Goal: Task Accomplishment & Management: Use online tool/utility

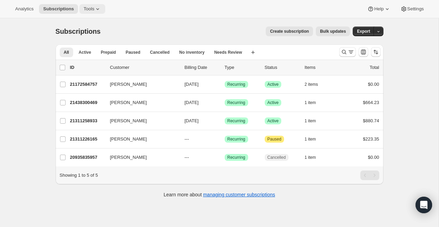
click at [93, 8] on span "Tools" at bounding box center [88, 9] width 11 height 6
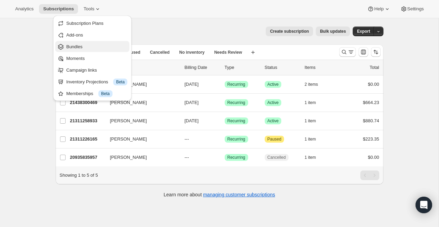
click at [87, 50] on button "Bundles" at bounding box center [92, 46] width 74 height 11
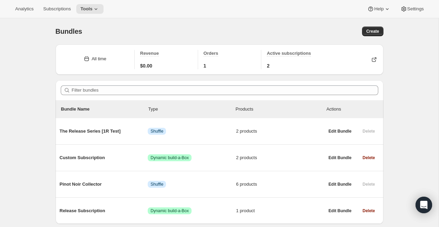
scroll to position [24, 0]
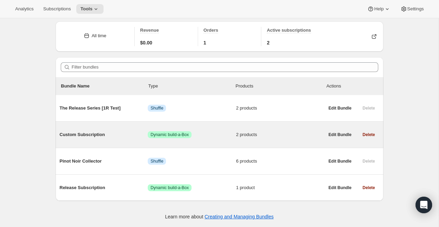
click at [89, 129] on div "Custom Subscription Success Dynamic build-a-Box 2 products" at bounding box center [192, 135] width 265 height 18
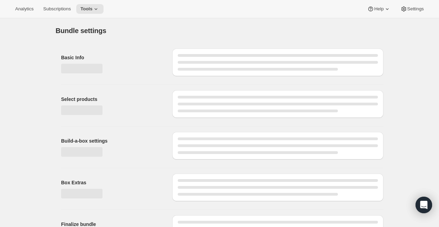
type input "Custom Subscription"
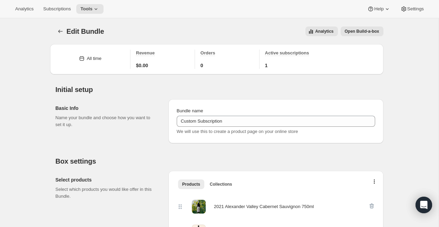
click at [363, 31] on span "Open Build-a-box" at bounding box center [362, 32] width 34 height 6
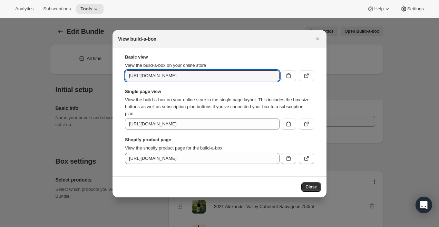
drag, startPoint x: 256, startPoint y: 79, endPoint x: 327, endPoint y: 79, distance: 71.8
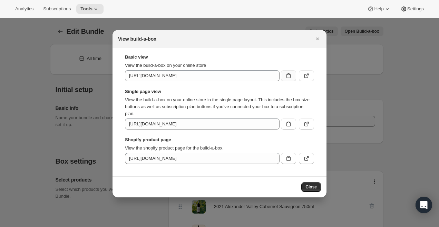
click at [288, 73] on icon ":r58:" at bounding box center [288, 75] width 7 height 7
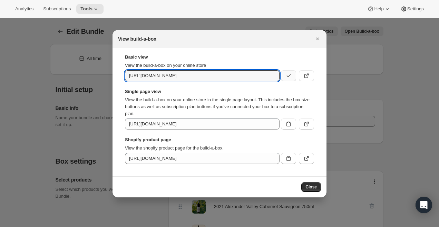
click at [45, 60] on div at bounding box center [219, 113] width 439 height 227
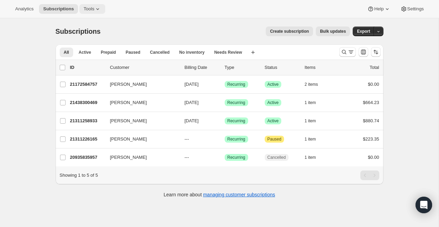
click at [91, 11] on span "Tools" at bounding box center [88, 9] width 11 height 6
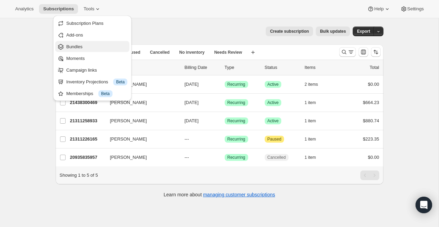
click at [91, 47] on span "Bundles" at bounding box center [96, 46] width 61 height 7
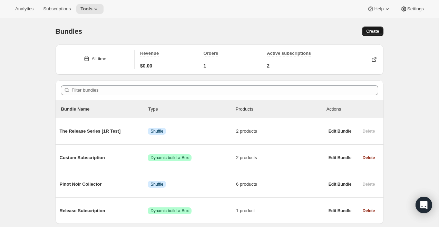
click at [370, 30] on span "Create" at bounding box center [372, 32] width 13 height 6
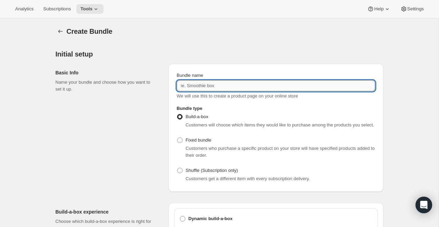
click at [185, 87] on input "Bundle name" at bounding box center [276, 85] width 198 height 11
paste input "Two-Bottle Cabernet Gift"
type input "Two-Bottle Cabernet Gift"
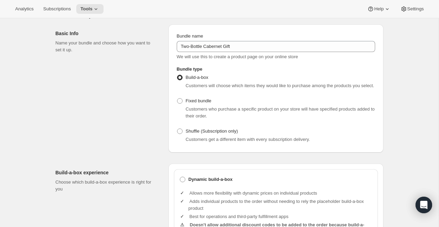
scroll to position [45, 0]
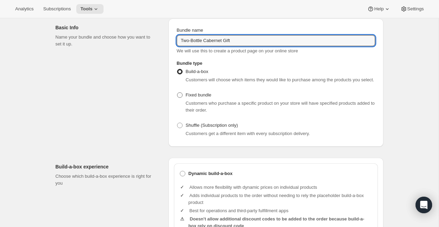
click at [184, 100] on label "Fixed bundle" at bounding box center [194, 95] width 34 height 10
click at [177, 93] on input "Fixed bundle" at bounding box center [177, 92] width 0 height 0
radio input "true"
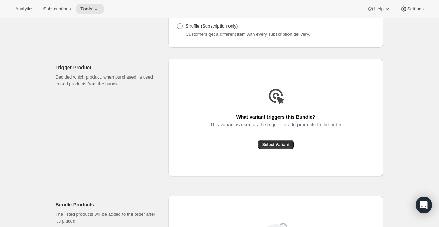
scroll to position [153, 0]
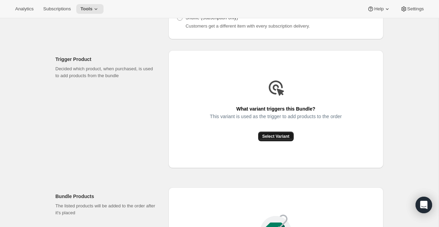
click at [287, 140] on button "Select Variant" at bounding box center [276, 137] width 36 height 10
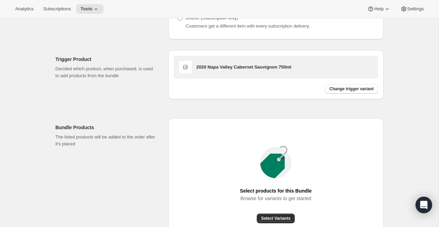
click at [327, 69] on div "2020 Napa Valley Cabernet Sauvignon 750ml" at bounding box center [284, 67] width 177 height 14
click at [231, 63] on div "2020 Napa Valley Cabernet Sauvignon 750ml" at bounding box center [275, 67] width 203 height 22
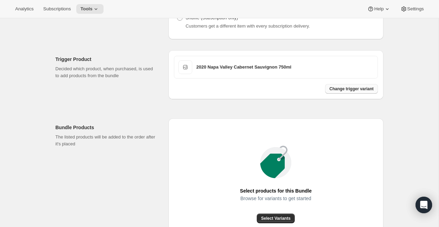
click at [347, 92] on span "Change trigger variant" at bounding box center [351, 89] width 44 height 6
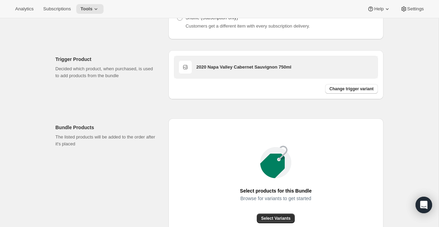
click at [215, 71] on h3 "2020 Napa Valley Cabernet Sauvignon 750ml" at bounding box center [284, 67] width 177 height 7
click at [186, 70] on span at bounding box center [185, 67] width 14 height 14
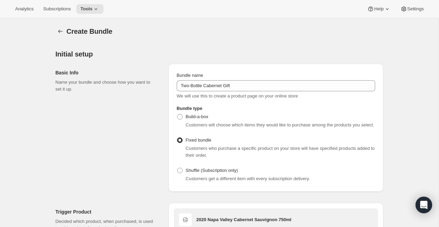
scroll to position [198, 0]
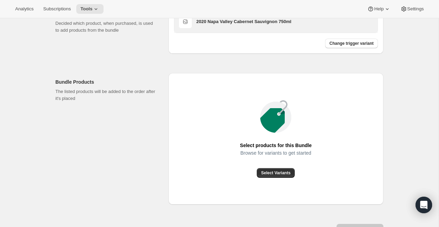
click at [308, 29] on div "2020 Napa Valley Cabernet Sauvignon 750ml" at bounding box center [284, 22] width 177 height 14
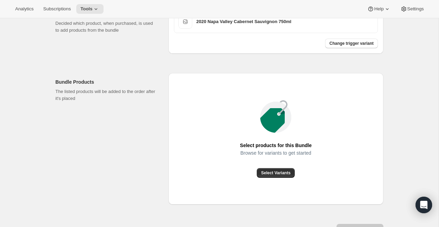
click at [342, 54] on div "2020 Napa Valley Cabernet Sauvignon 750ml Change trigger variant" at bounding box center [275, 29] width 215 height 49
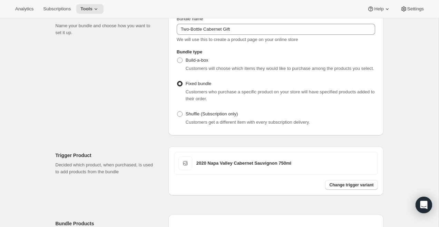
scroll to position [147, 0]
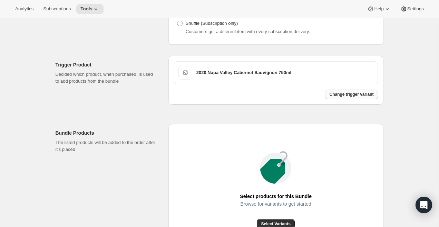
click at [366, 99] on button "Change trigger variant" at bounding box center [351, 95] width 52 height 10
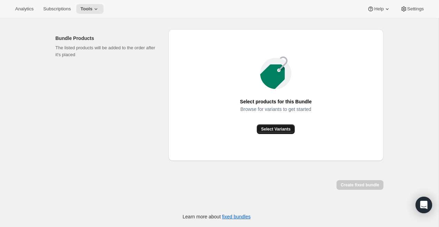
click at [279, 129] on span "Select Variants" at bounding box center [275, 130] width 29 height 6
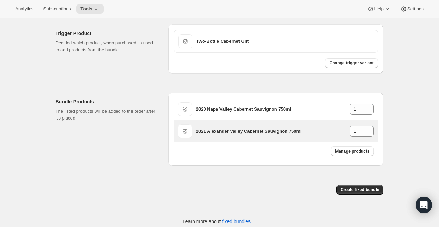
scroll to position [190, 0]
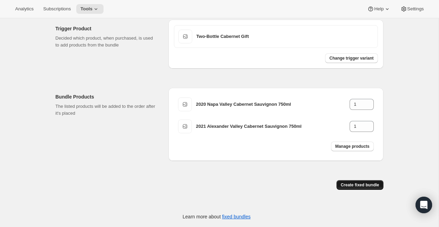
click at [356, 186] on span "Create fixed bundle" at bounding box center [360, 186] width 38 height 6
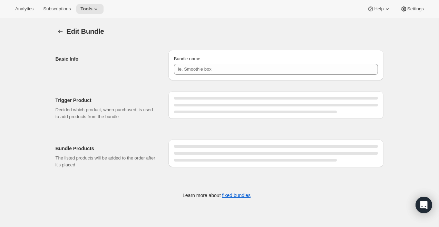
type input "Two-Bottle Cabernet Gift"
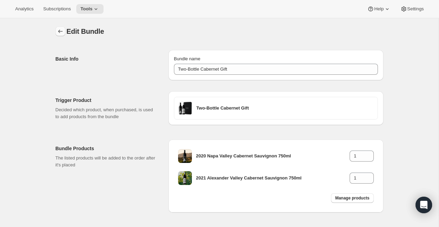
click at [60, 33] on icon "Bundles" at bounding box center [60, 31] width 7 height 7
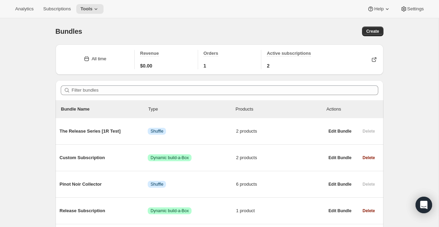
scroll to position [50, 0]
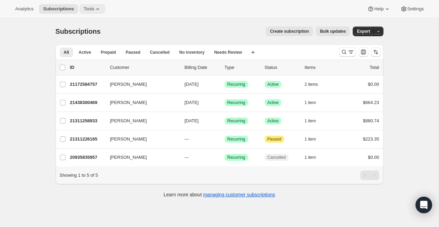
click at [93, 6] on span "Tools" at bounding box center [88, 9] width 11 height 6
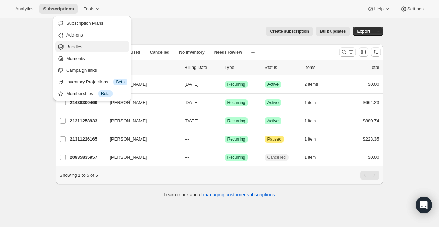
click at [94, 45] on span "Bundles" at bounding box center [96, 46] width 61 height 7
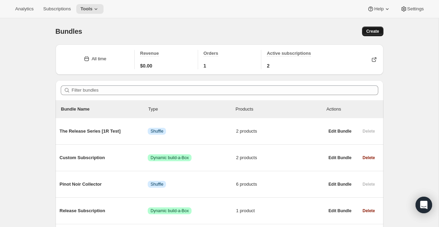
click at [372, 28] on button "Create" at bounding box center [372, 32] width 21 height 10
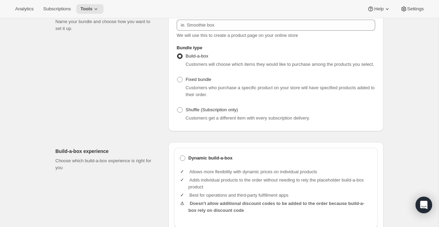
scroll to position [66, 0]
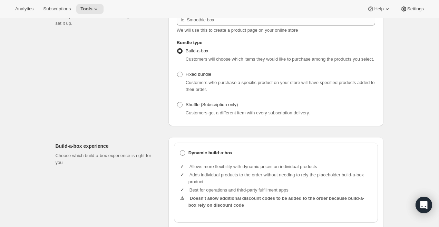
click at [202, 75] on div "Build-a-box Customers will choose which items they would like to purchase among…" at bounding box center [276, 82] width 198 height 72
click at [202, 86] on div "Customers who purchase a specific product on your store will have specified pro…" at bounding box center [280, 86] width 189 height 14
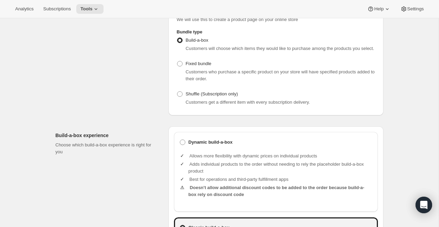
scroll to position [29, 0]
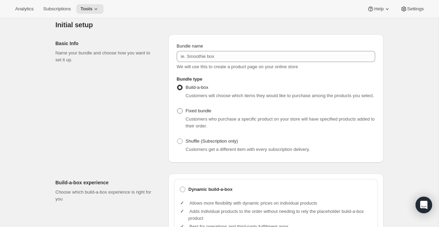
click at [201, 114] on span "Fixed bundle" at bounding box center [199, 110] width 26 height 5
click at [177, 109] on input "Fixed bundle" at bounding box center [177, 108] width 0 height 0
radio input "true"
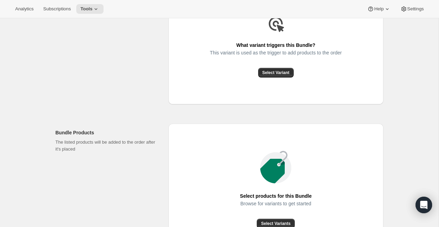
scroll to position [195, 0]
